Goal: Task Accomplishment & Management: Manage account settings

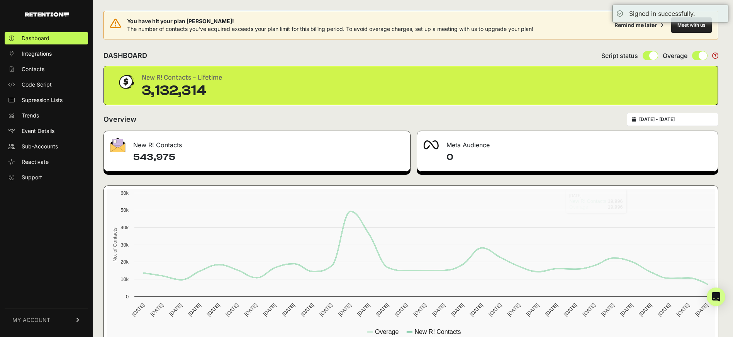
click at [691, 115] on div "[DATE] - [DATE]" at bounding box center [673, 119] width 92 height 13
type input "[DATE]"
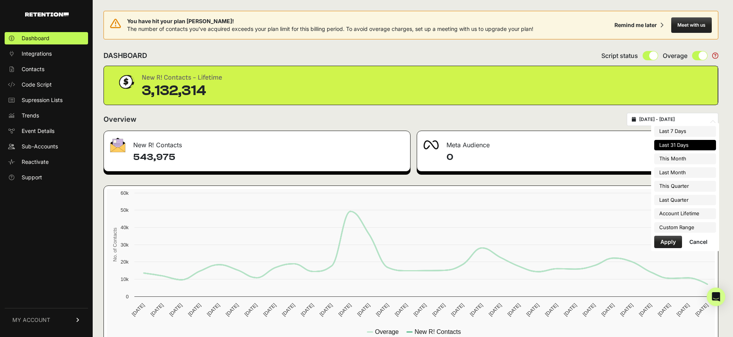
click at [669, 119] on input "[DATE] - [DATE]" at bounding box center [676, 119] width 74 height 6
type input "[DATE]"
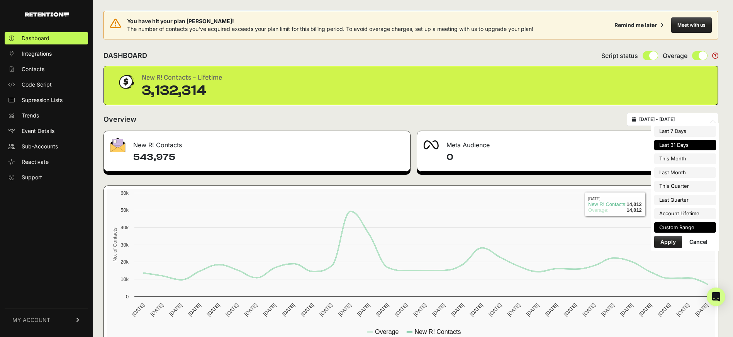
click at [670, 224] on li "Custom Range" at bounding box center [685, 227] width 62 height 11
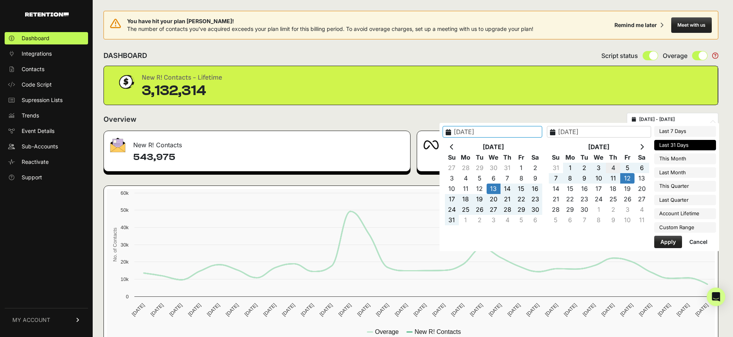
type input "[DATE]"
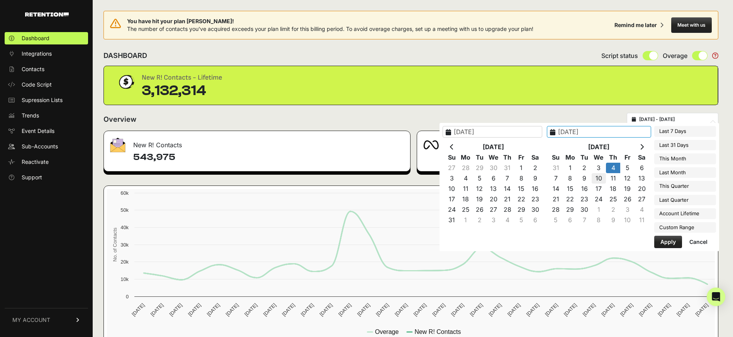
drag, startPoint x: 615, startPoint y: 168, endPoint x: 604, endPoint y: 178, distance: 14.5
type input "[DATE]"
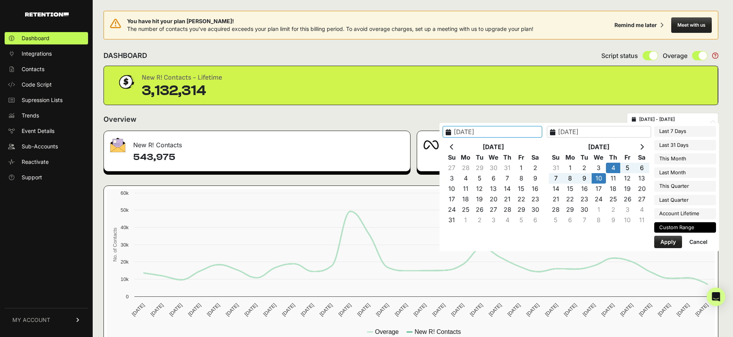
type input "[DATE]"
click at [666, 241] on button "Apply" at bounding box center [668, 242] width 28 height 12
type input "[DATE] - [DATE]"
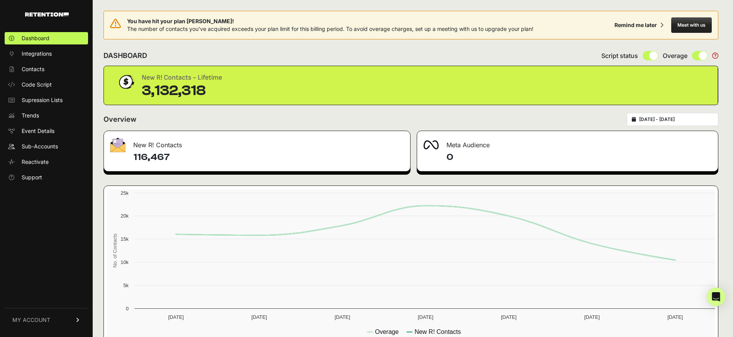
click at [46, 324] on link "MY ACCOUNT" at bounding box center [46, 320] width 83 height 24
click at [55, 322] on link "Sign Out" at bounding box center [46, 325] width 83 height 12
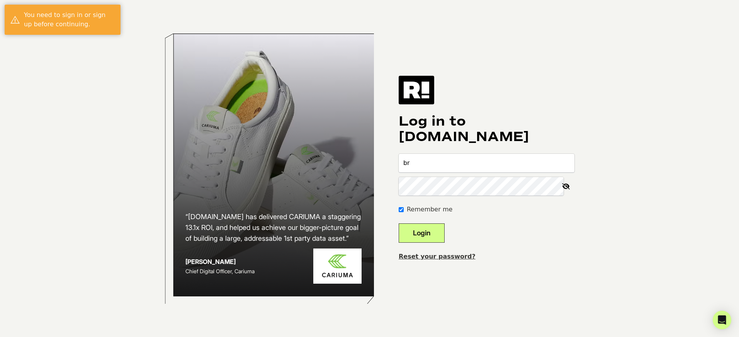
type input "[PERSON_NAME][EMAIL_ADDRESS][DOMAIN_NAME]"
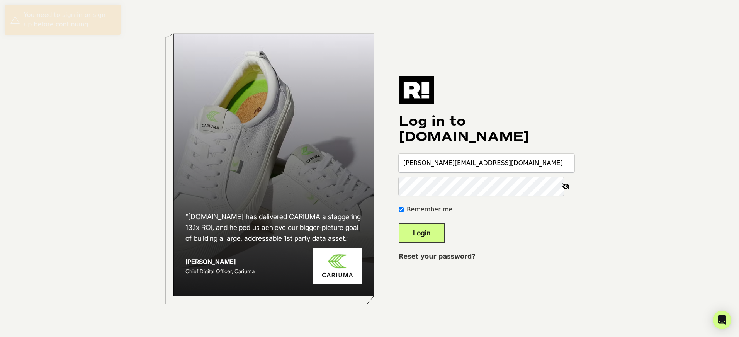
click at [398, 223] on button "Login" at bounding box center [421, 232] width 46 height 19
